Goal: Task Accomplishment & Management: Use online tool/utility

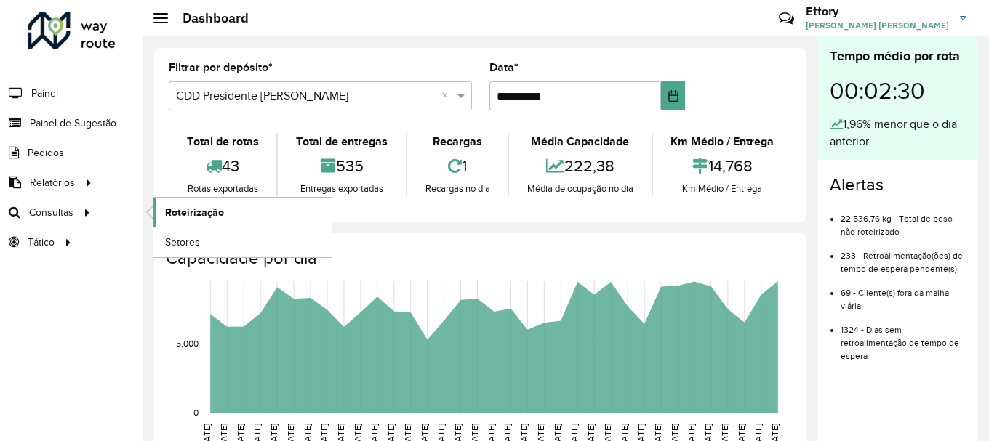
click at [182, 211] on span "Roteirização" at bounding box center [194, 212] width 59 height 15
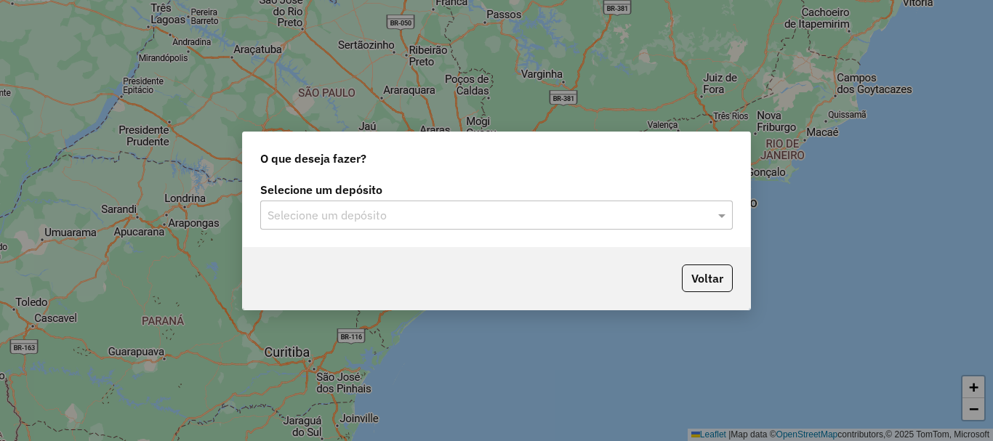
click at [384, 221] on input "text" at bounding box center [481, 215] width 429 height 17
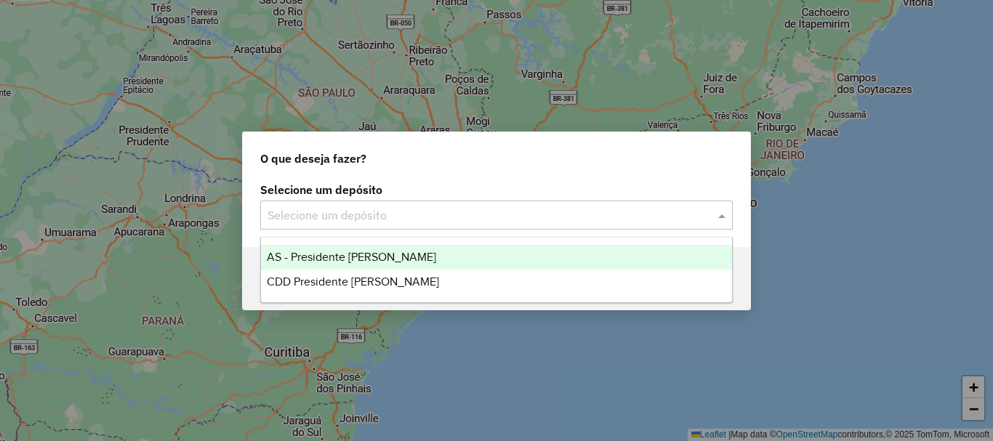
click at [384, 277] on span "CDD Presidente [PERSON_NAME]" at bounding box center [353, 281] width 172 height 12
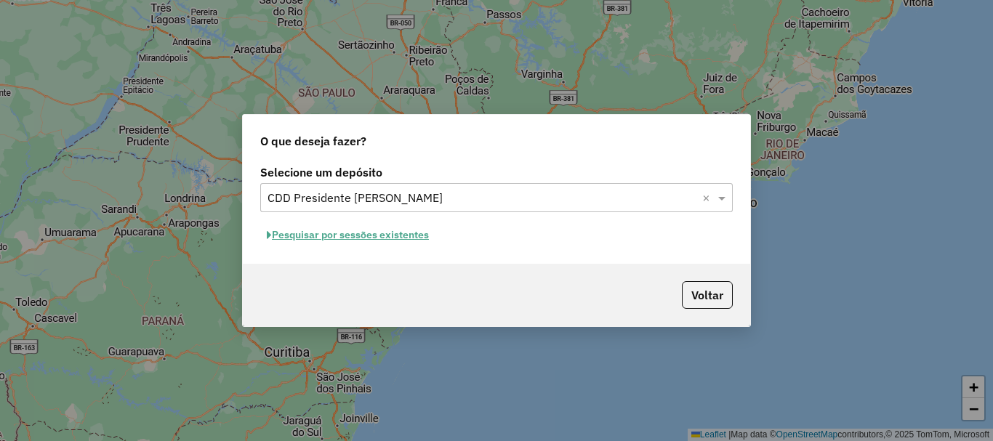
click at [396, 239] on button "Pesquisar por sessões existentes" at bounding box center [347, 235] width 175 height 23
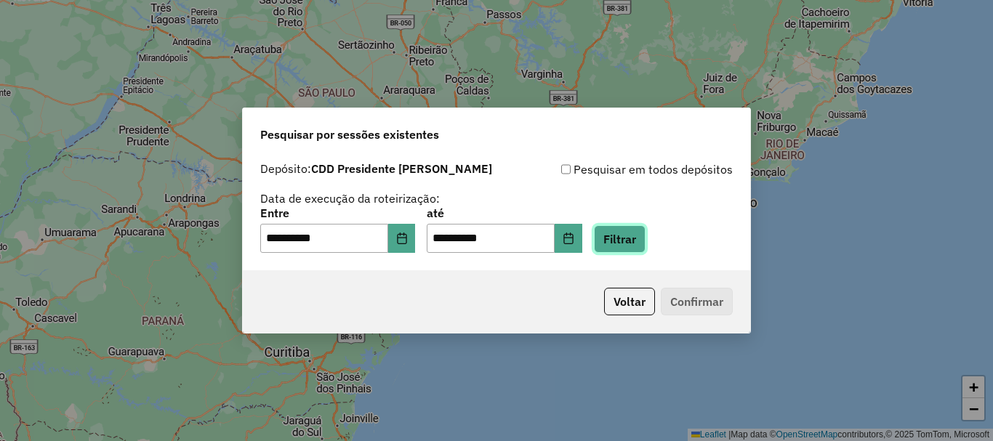
click at [638, 246] on button "Filtrar" at bounding box center [620, 239] width 52 height 28
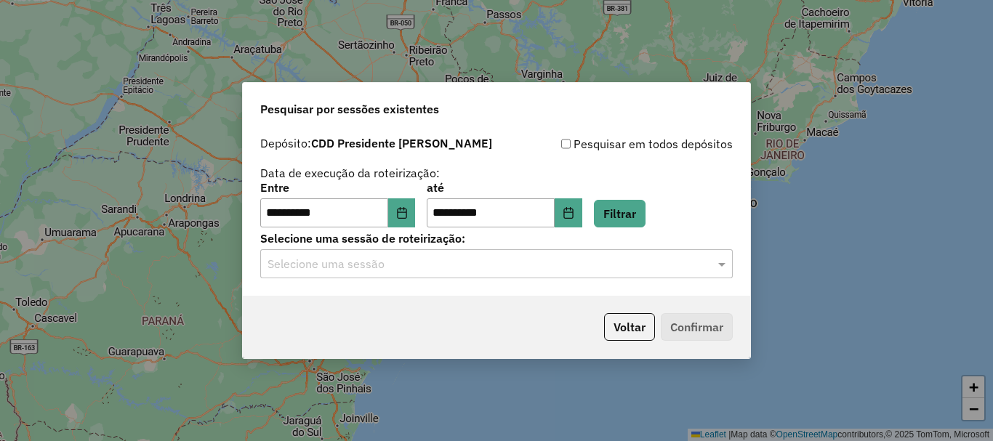
click at [414, 265] on input "text" at bounding box center [481, 264] width 429 height 17
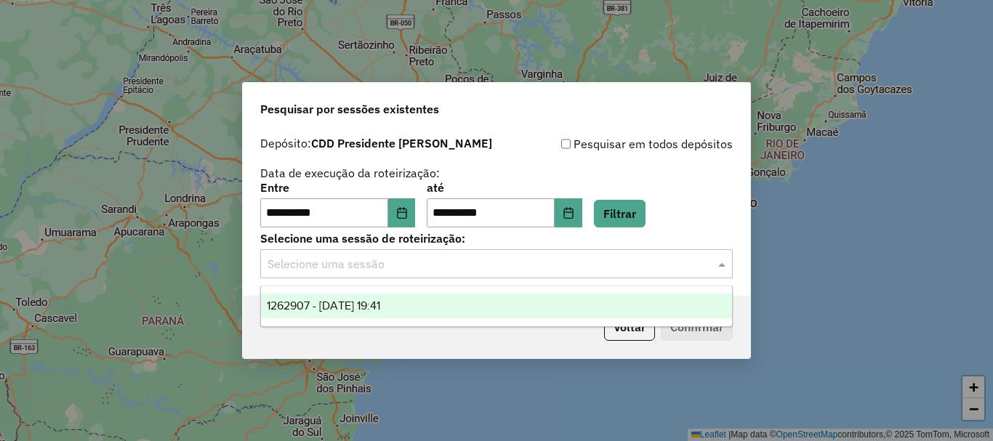
click at [380, 307] on span "1262907 - [DATE] 19:41" at bounding box center [323, 305] width 113 height 12
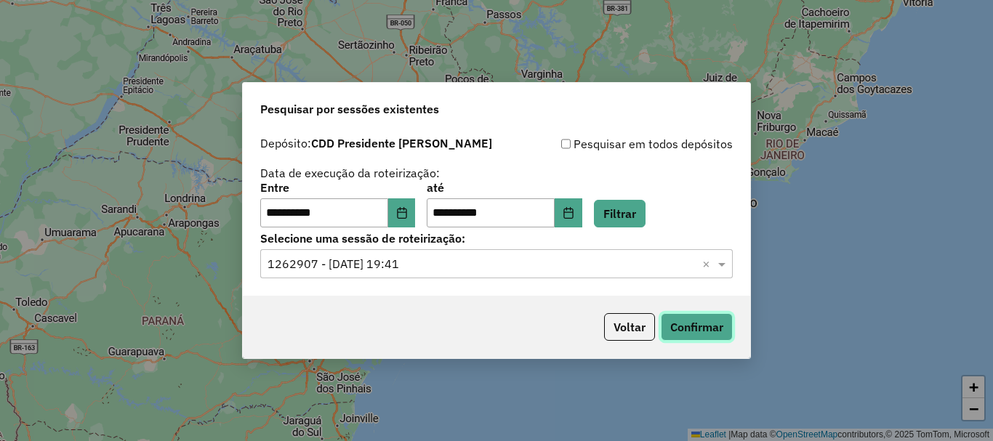
click at [714, 326] on button "Confirmar" at bounding box center [697, 327] width 72 height 28
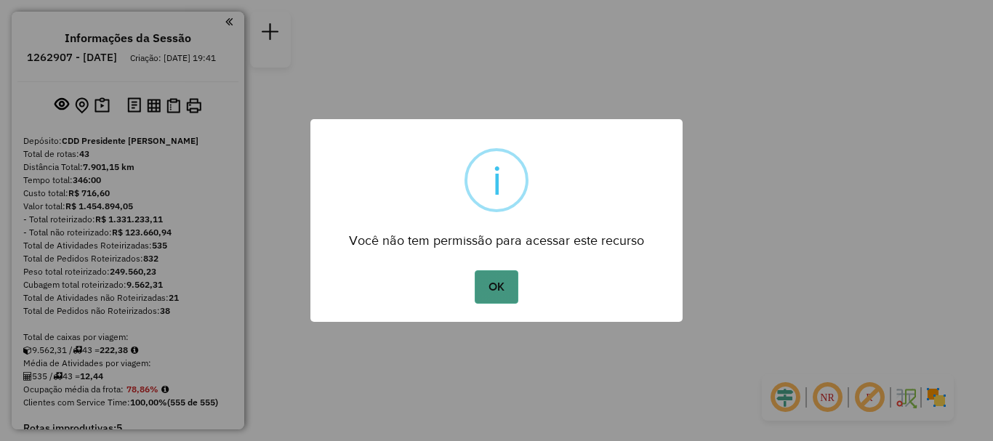
click at [492, 278] on button "OK" at bounding box center [496, 286] width 43 height 33
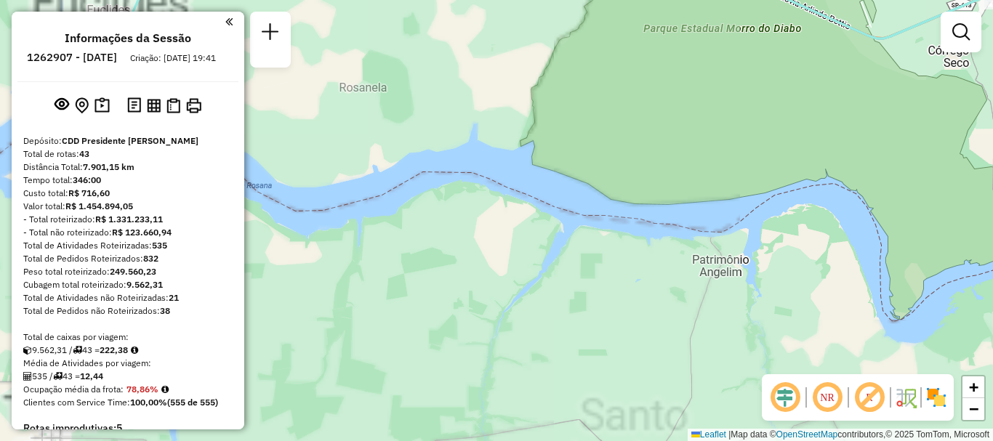
drag, startPoint x: 536, startPoint y: 281, endPoint x: 551, endPoint y: 281, distance: 14.6
click at [550, 281] on div "Rota 4 - Placa GFH5E65 54315141 - OSMAR TEODORO VIEIRA Janela de atendimento Gr…" at bounding box center [496, 220] width 993 height 441
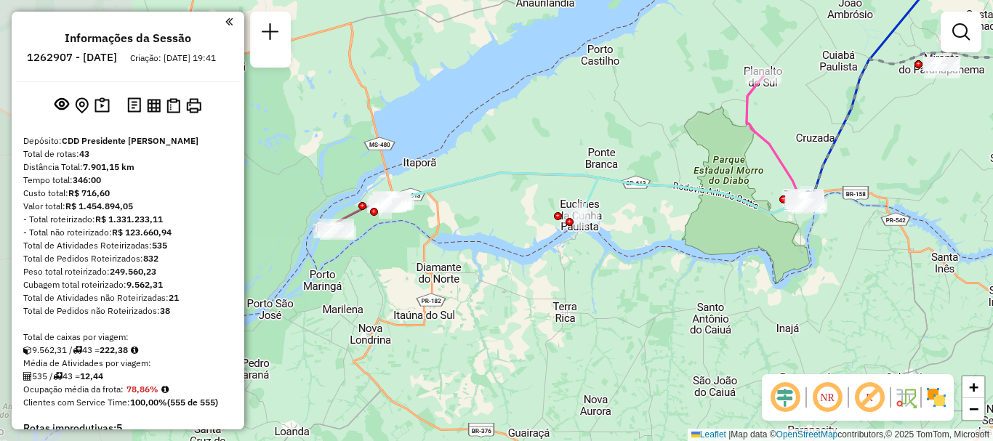
drag, startPoint x: 532, startPoint y: 294, endPoint x: 678, endPoint y: 281, distance: 146.7
click at [686, 285] on div "Rota 4 - Placa GFH5E65 54315141 - OSMAR TEODORO VIEIRA Janela de atendimento Gr…" at bounding box center [496, 220] width 993 height 441
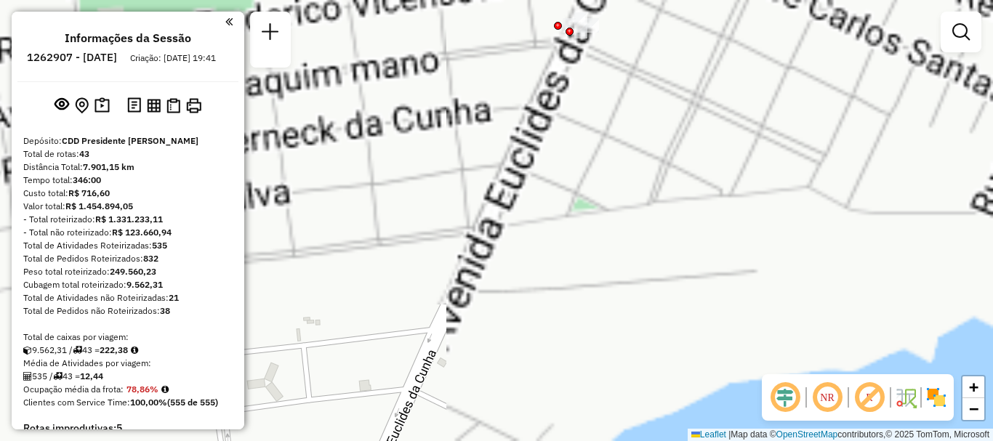
drag, startPoint x: 622, startPoint y: 145, endPoint x: 606, endPoint y: 363, distance: 217.9
click at [632, 435] on div "Rota 4 - Placa GFH5E65 54315141 - OSMAR TEODORO VIEIRA Janela de atendimento Gr…" at bounding box center [496, 220] width 993 height 441
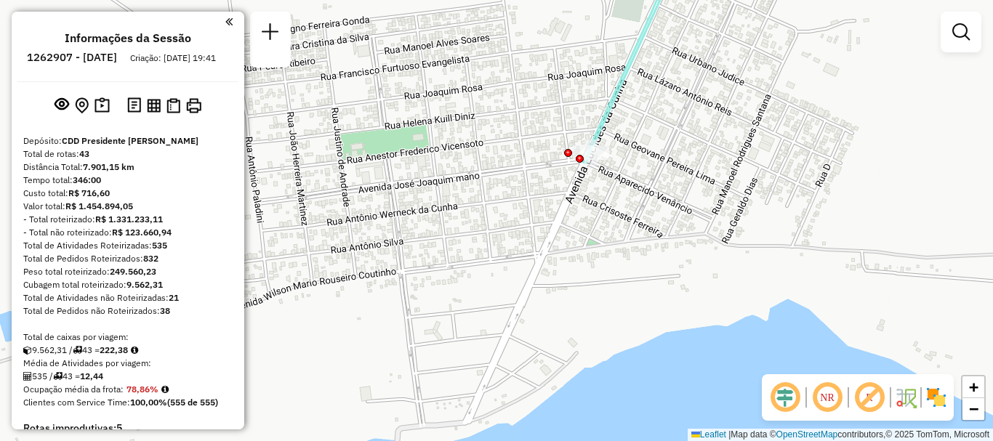
click at [603, 164] on div "Rota 4 - Placa GFH5E65 54315141 - OSMAR TEODORO VIEIRA Janela de atendimento Gr…" at bounding box center [496, 220] width 993 height 441
click at [597, 160] on div at bounding box center [591, 152] width 36 height 15
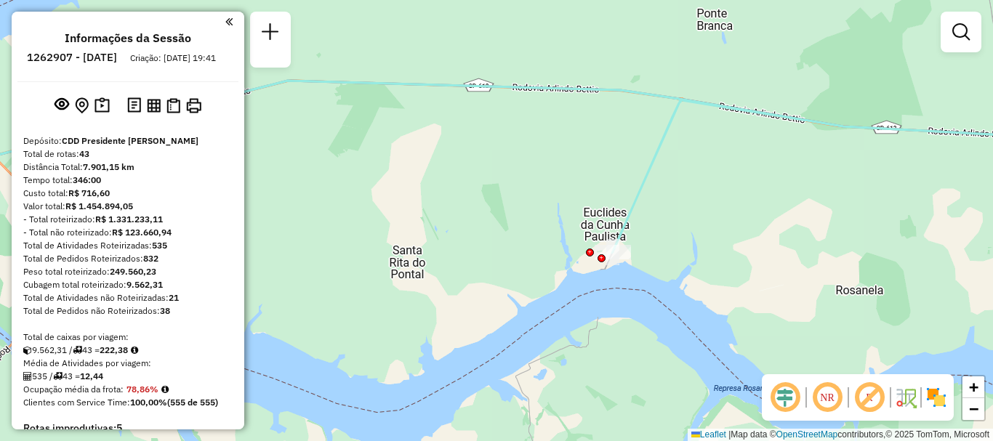
drag, startPoint x: 615, startPoint y: 283, endPoint x: 593, endPoint y: 301, distance: 28.4
click at [598, 302] on div "Janela de atendimento Grade de atendimento Capacidade Transportadoras Veículos …" at bounding box center [496, 220] width 993 height 441
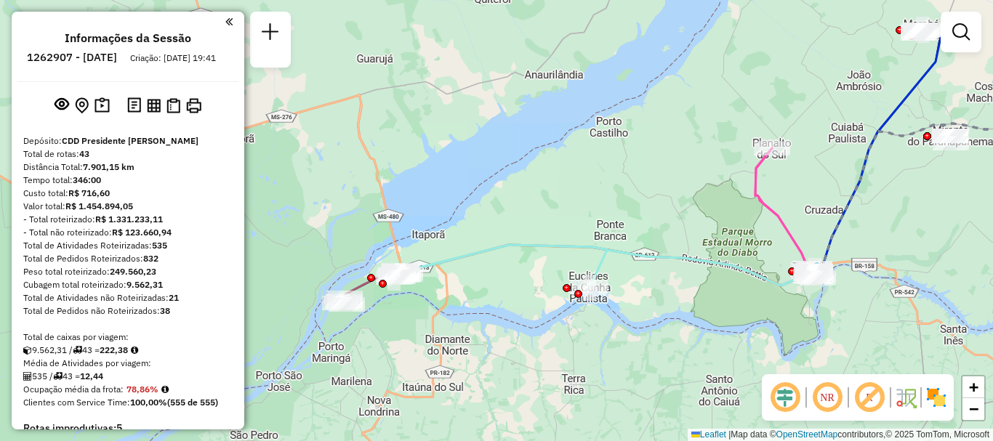
drag, startPoint x: 522, startPoint y: 315, endPoint x: 538, endPoint y: 318, distance: 16.3
click at [538, 318] on div "Janela de atendimento Grade de atendimento Capacidade Transportadoras Veículos …" at bounding box center [496, 220] width 993 height 441
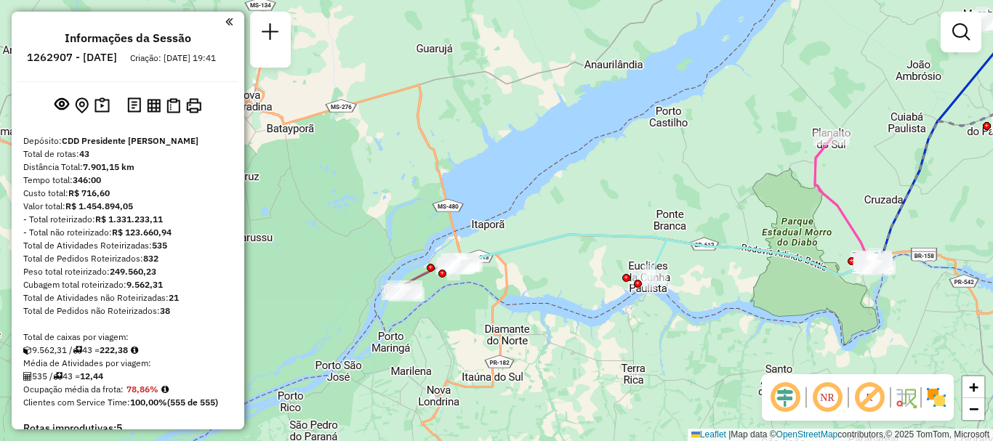
drag, startPoint x: 496, startPoint y: 327, endPoint x: 540, endPoint y: 314, distance: 45.5
click at [540, 314] on div "Janela de atendimento Grade de atendimento Capacidade Transportadoras Veículos …" at bounding box center [496, 220] width 993 height 441
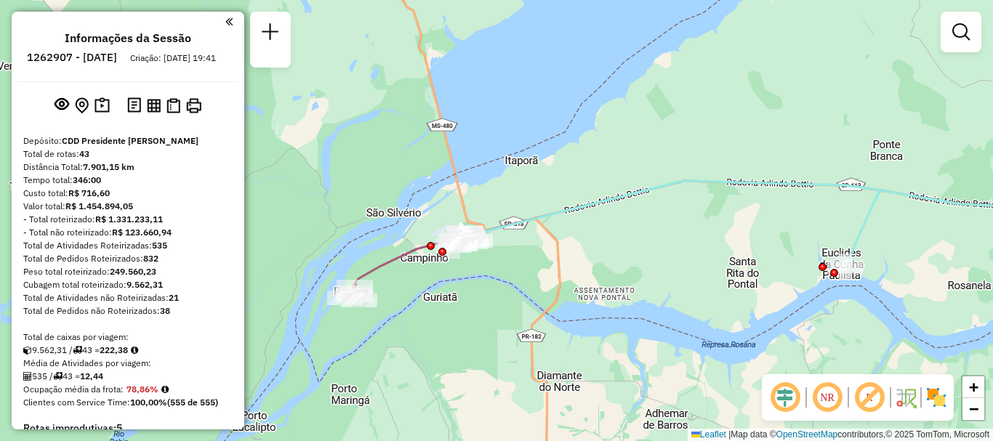
drag, startPoint x: 481, startPoint y: 298, endPoint x: 522, endPoint y: 283, distance: 43.5
click at [576, 318] on div "Janela de atendimento Grade de atendimento Capacidade Transportadoras Veículos …" at bounding box center [496, 220] width 993 height 441
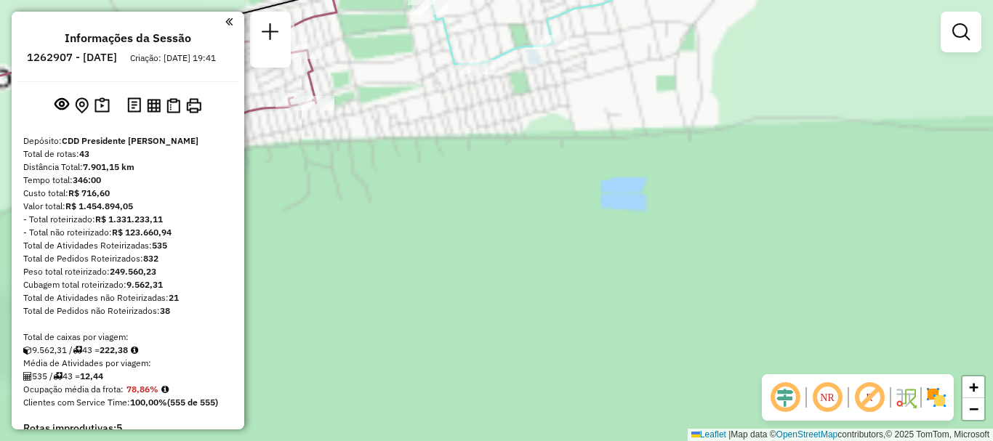
drag, startPoint x: 462, startPoint y: 263, endPoint x: 477, endPoint y: 259, distance: 15.0
click at [505, 346] on div "Janela de atendimento Grade de atendimento Capacidade Transportadoras Veículos …" at bounding box center [496, 220] width 993 height 441
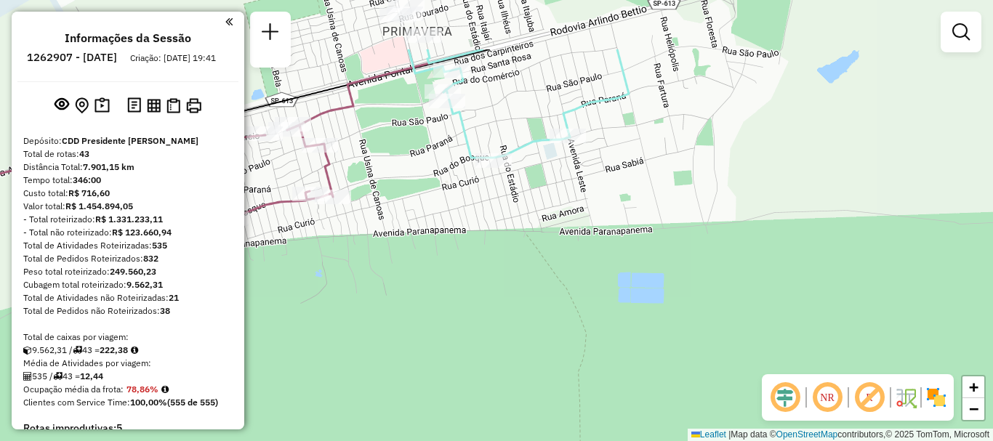
drag, startPoint x: 446, startPoint y: 251, endPoint x: 485, endPoint y: 403, distance: 156.9
click at [480, 390] on div "Janela de atendimento Grade de atendimento Capacidade Transportadoras Veículos …" at bounding box center [496, 220] width 993 height 441
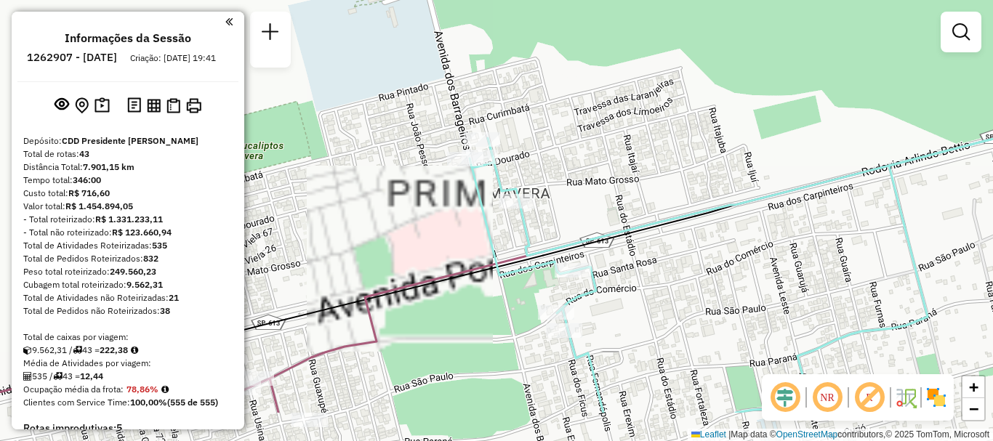
drag, startPoint x: 568, startPoint y: 275, endPoint x: 552, endPoint y: 166, distance: 110.2
click at [553, 170] on div "Janela de atendimento Grade de atendimento Capacidade Transportadoras Veículos …" at bounding box center [496, 220] width 993 height 441
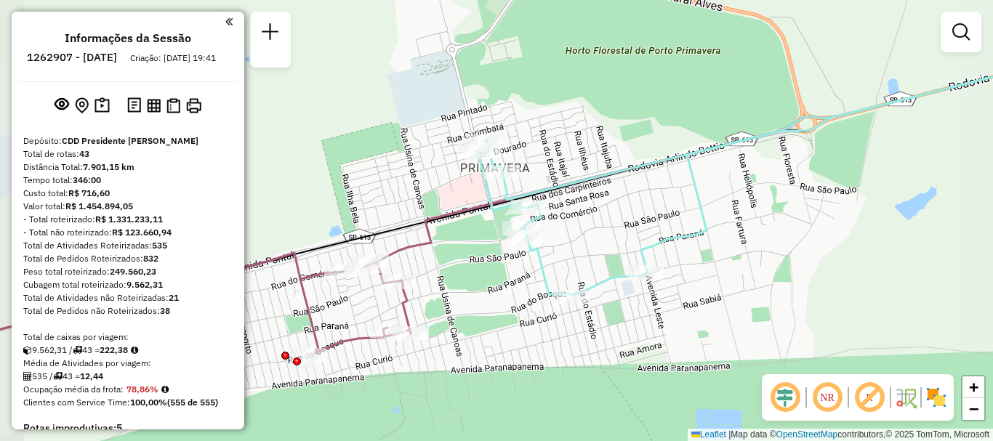
drag, startPoint x: 677, startPoint y: 207, endPoint x: 643, endPoint y: 218, distance: 35.9
click at [643, 218] on div "Janela de atendimento Grade de atendimento Capacidade Transportadoras Veículos …" at bounding box center [496, 220] width 993 height 441
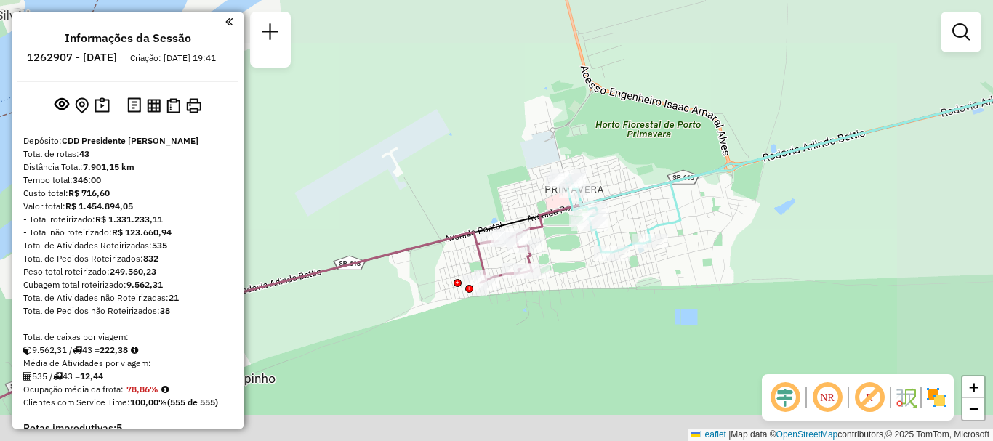
drag, startPoint x: 730, startPoint y: 224, endPoint x: 670, endPoint y: 212, distance: 60.9
click at [670, 212] on div "Janela de atendimento Grade de atendimento Capacidade Transportadoras Veículos …" at bounding box center [496, 220] width 993 height 441
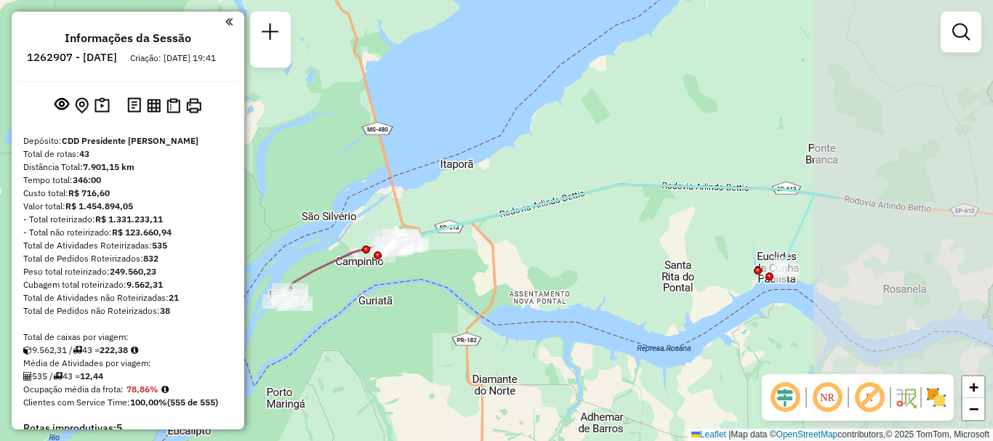
drag, startPoint x: 713, startPoint y: 286, endPoint x: 459, endPoint y: 288, distance: 254.4
click at [459, 288] on div "Janela de atendimento Grade de atendimento Capacidade Transportadoras Veículos …" at bounding box center [496, 220] width 993 height 441
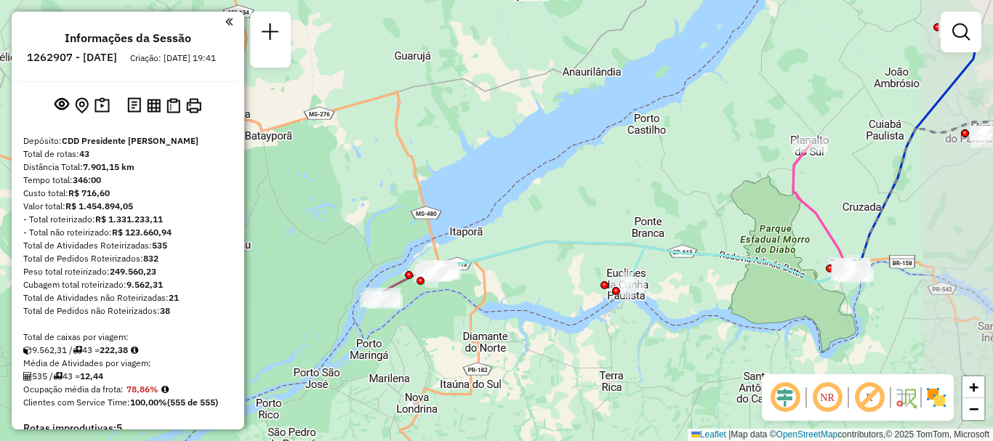
drag, startPoint x: 646, startPoint y: 269, endPoint x: 573, endPoint y: 284, distance: 74.3
click at [573, 284] on div "Janela de atendimento Grade de atendimento Capacidade Transportadoras Veículos …" at bounding box center [496, 220] width 993 height 441
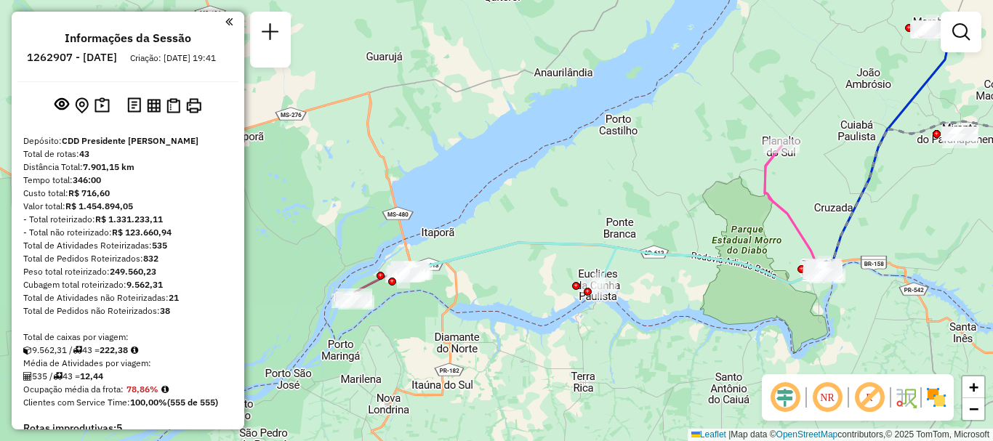
drag, startPoint x: 782, startPoint y: 275, endPoint x: 577, endPoint y: 275, distance: 205.0
click at [577, 275] on icon at bounding box center [617, 264] width 419 height 43
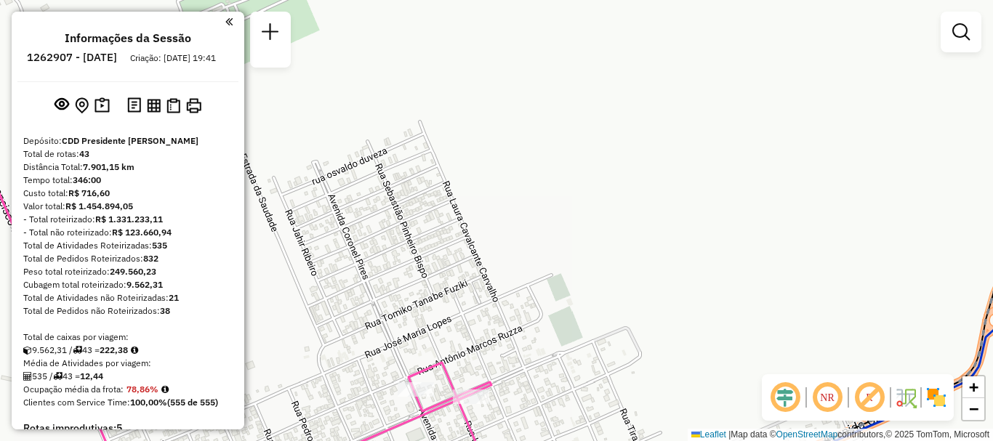
drag, startPoint x: 637, startPoint y: 304, endPoint x: 698, endPoint y: 5, distance: 304.8
click at [698, 6] on div "Janela de atendimento Grade de atendimento Capacidade Transportadoras Veículos …" at bounding box center [496, 220] width 993 height 441
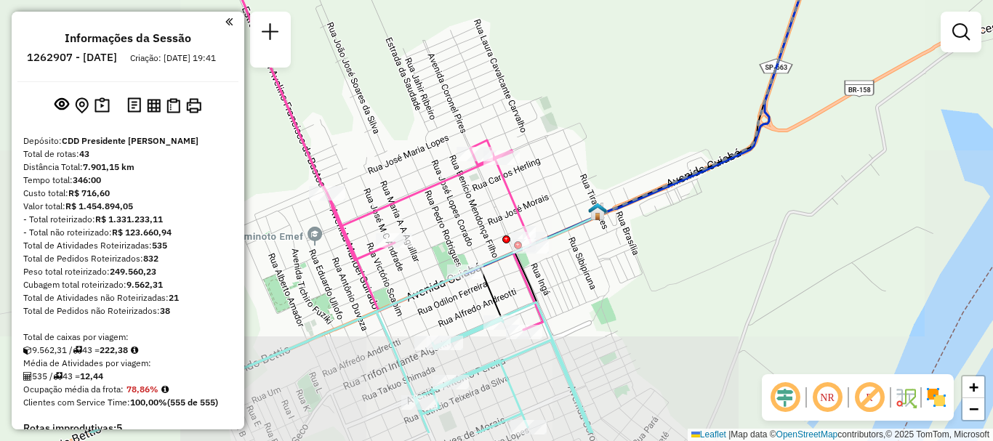
drag, startPoint x: 461, startPoint y: 344, endPoint x: 473, endPoint y: 262, distance: 82.3
click at [474, 265] on div "Rota 20 - Placa FWL7C85 54313061 - HUMBERTO DUDA DA SIL Janela de atendimento G…" at bounding box center [496, 220] width 993 height 441
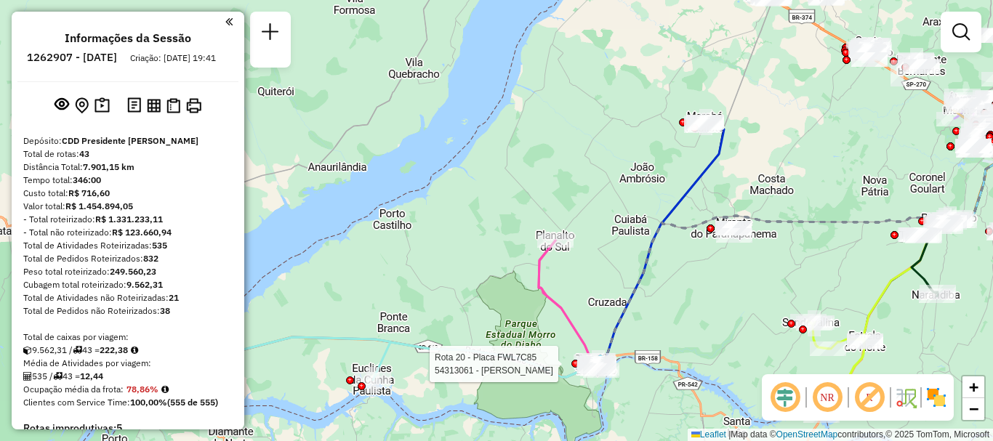
drag, startPoint x: 748, startPoint y: 182, endPoint x: 671, endPoint y: 337, distance: 172.3
click at [671, 337] on div "Rota 20 - Placa FWL7C85 54313061 - HUMBERTO DUDA DA SIL Janela de atendimento G…" at bounding box center [496, 220] width 993 height 441
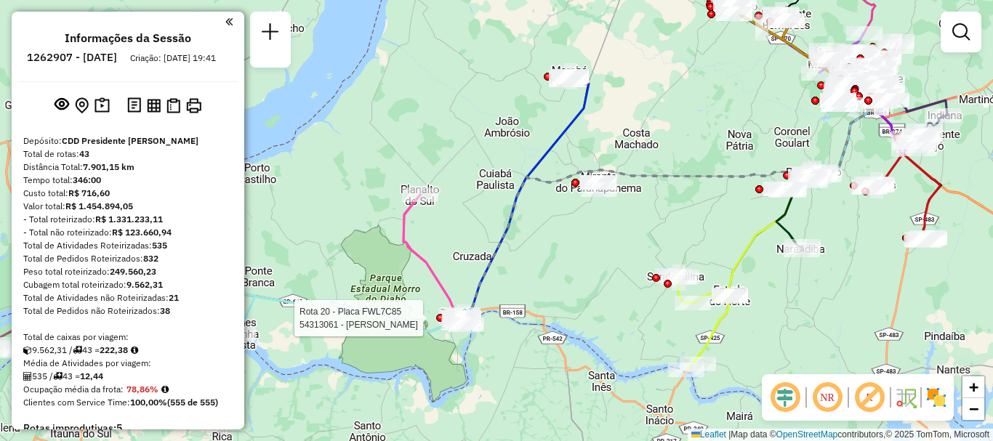
drag, startPoint x: 755, startPoint y: 279, endPoint x: 584, endPoint y: 234, distance: 177.4
click at [584, 234] on div "Rota 20 - Placa FWL7C85 54313061 - HUMBERTO DUDA DA SIL Janela de atendimento G…" at bounding box center [496, 220] width 993 height 441
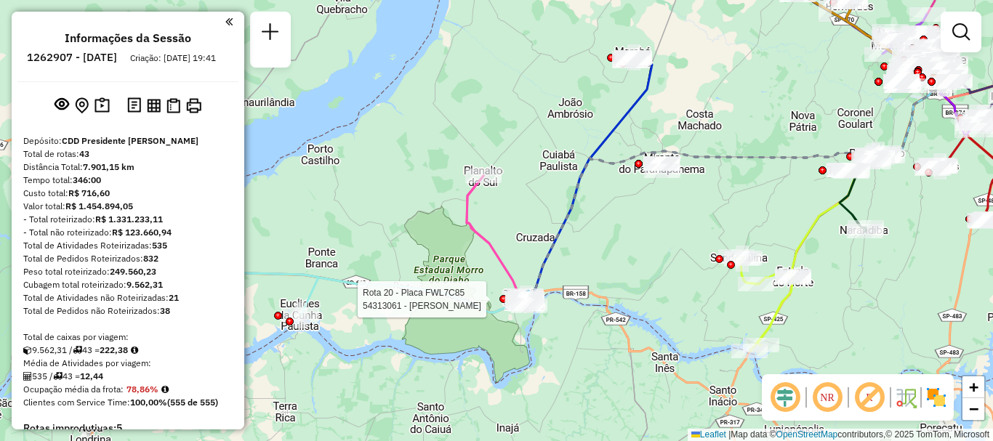
drag, startPoint x: 477, startPoint y: 274, endPoint x: 576, endPoint y: 254, distance: 101.5
click at [576, 254] on div "Rota 20 - Placa FWL7C85 54313061 - HUMBERTO DUDA DA SIL Janela de atendimento G…" at bounding box center [496, 220] width 993 height 441
click at [225, 22] on em at bounding box center [228, 21] width 7 height 13
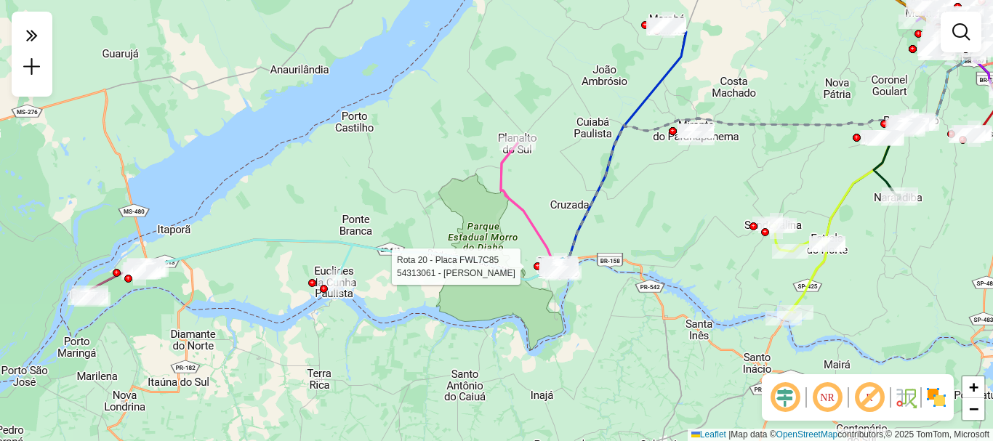
drag, startPoint x: 433, startPoint y: 193, endPoint x: 446, endPoint y: 182, distance: 16.6
click at [440, 185] on div "Rota 20 - Placa FWL7C85 54313061 - HUMBERTO DUDA DA SIL Janela de atendimento G…" at bounding box center [496, 220] width 993 height 441
